Goal: Find specific page/section: Find specific page/section

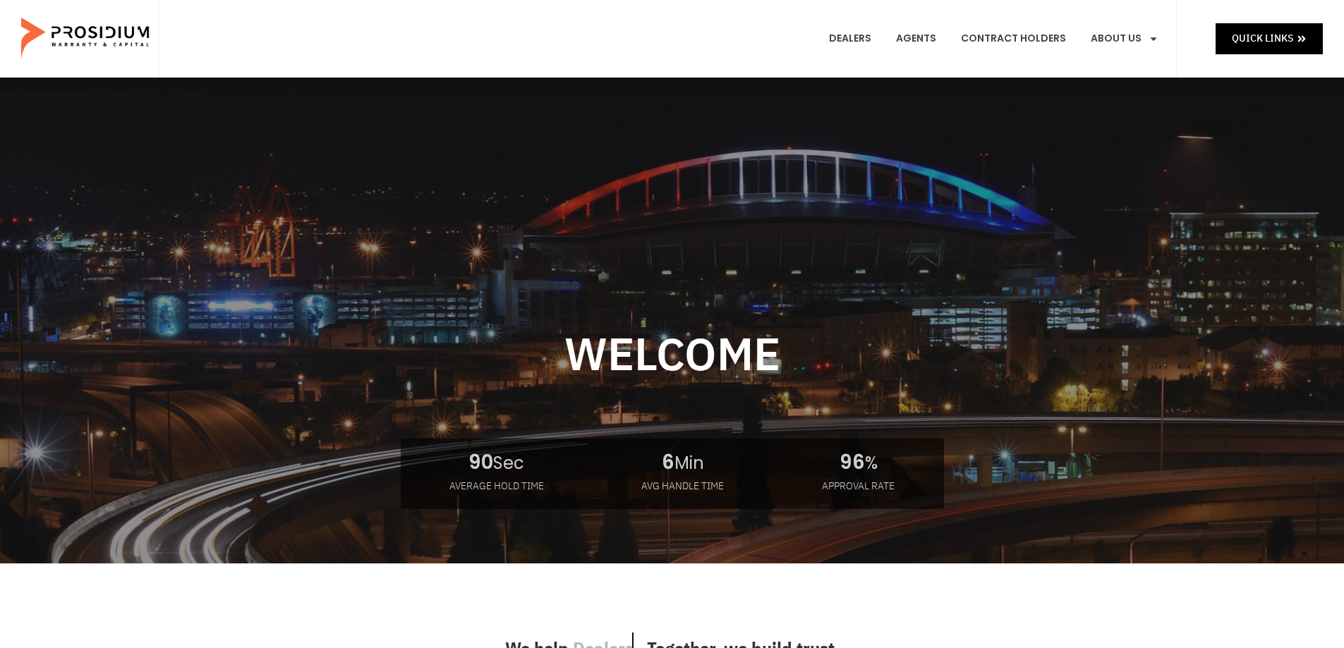
click at [557, 69] on div "Dealers Agents Contract Holders About Us Products News & Updates Leadership Car…" at bounding box center [668, 39] width 1018 height 78
click at [839, 42] on link "Dealers" at bounding box center [849, 39] width 63 height 52
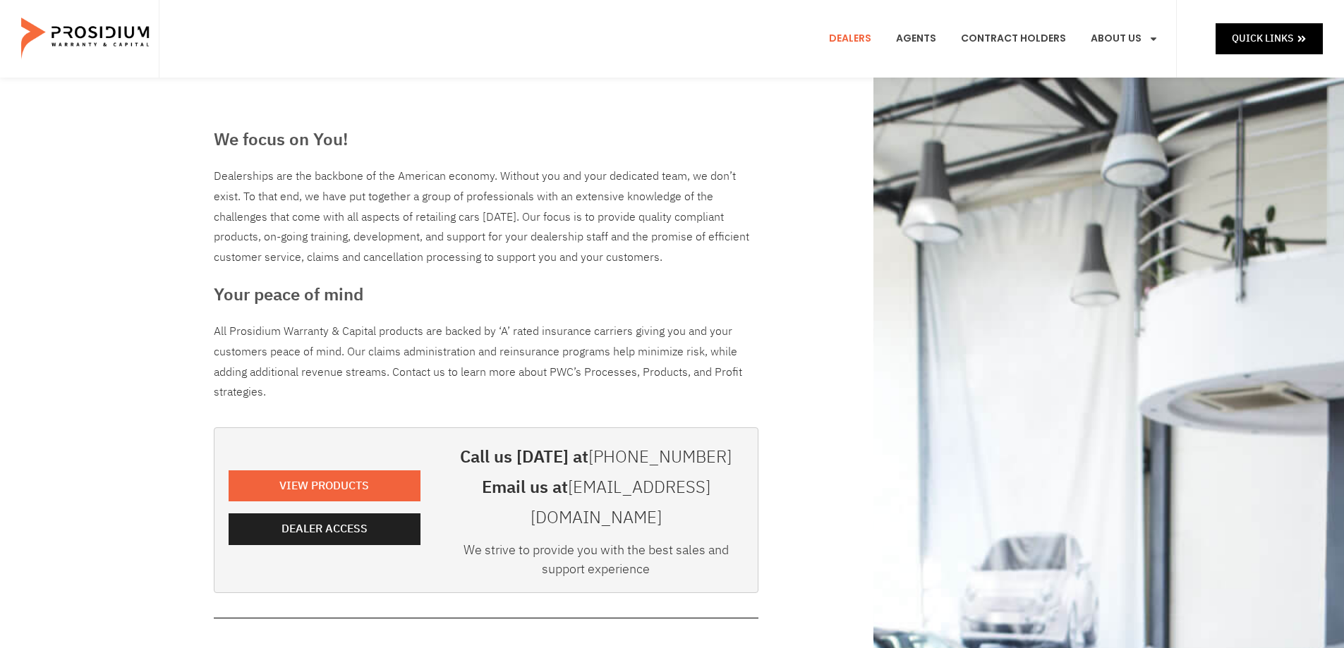
click at [361, 506] on e-page-transition at bounding box center [672, 324] width 1344 height 648
click at [359, 516] on e-page-transition at bounding box center [672, 324] width 1344 height 648
click at [317, 519] on span "Dealer Access" at bounding box center [327, 529] width 86 height 20
